Goal: Navigation & Orientation: Go to known website

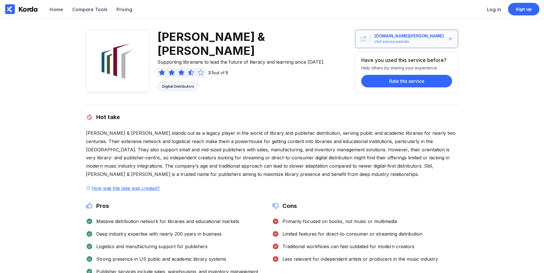
click at [406, 37] on div "www.baker-taylor.com" at bounding box center [408, 36] width 69 height 6
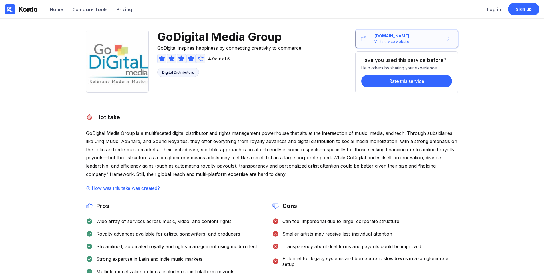
click at [412, 45] on button "godigitalmg.com Visit service website" at bounding box center [406, 39] width 103 height 18
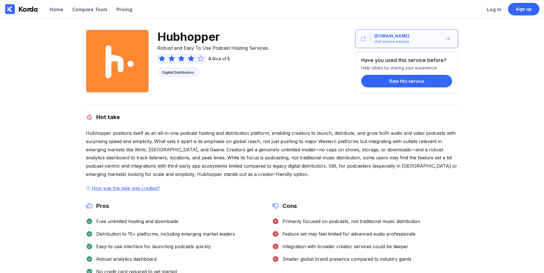
click at [399, 38] on div "hubhopper.com" at bounding box center [391, 36] width 35 height 6
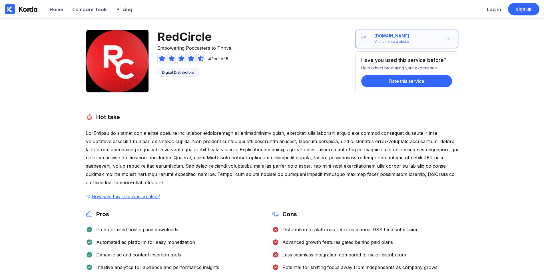
click at [378, 43] on div "Visit service website" at bounding box center [391, 42] width 35 height 6
drag, startPoint x: 54, startPoint y: 143, endPoint x: 94, endPoint y: 43, distance: 108.0
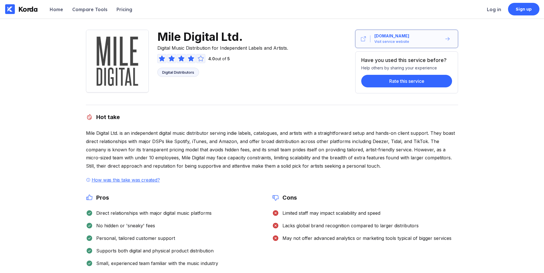
click at [409, 37] on div "[DOMAIN_NAME] Visit service website" at bounding box center [405, 38] width 71 height 11
